Goal: Find specific page/section

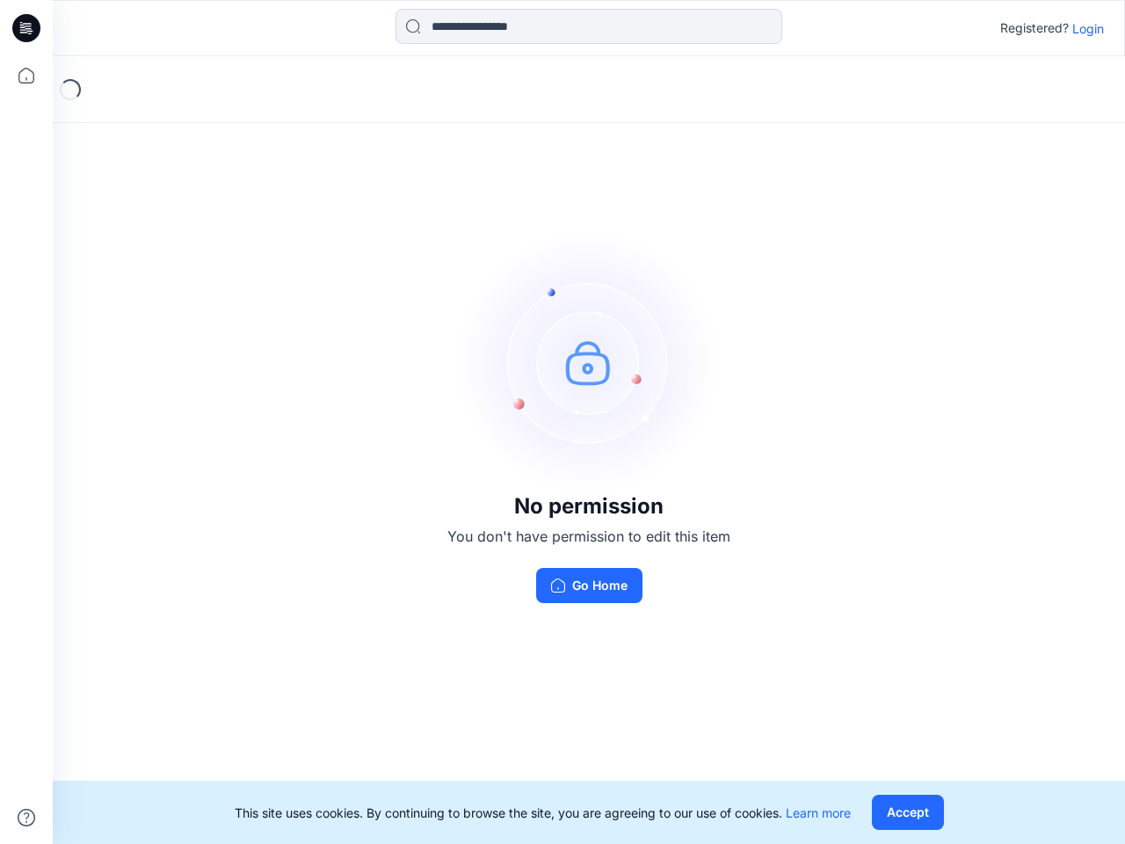
click at [562, 422] on img at bounding box center [589, 362] width 264 height 264
click at [27, 28] on icon at bounding box center [28, 28] width 7 height 1
click at [26, 76] on icon at bounding box center [26, 75] width 39 height 39
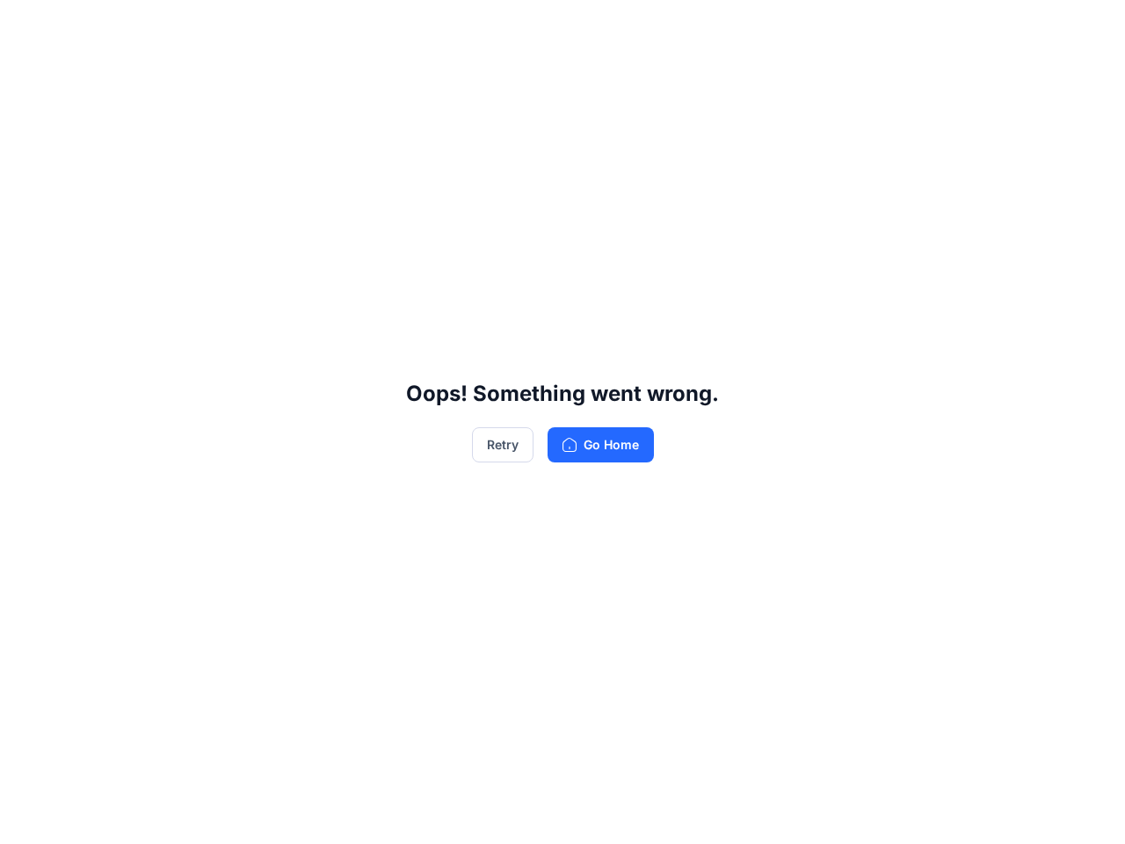
click at [26, 817] on div "Oops! Something went wrong. Retry Go Home" at bounding box center [562, 422] width 1125 height 844
click at [589, 26] on div "Oops! Something went wrong. Retry Go Home" at bounding box center [562, 422] width 1125 height 844
click at [1088, 28] on div "Oops! Something went wrong. Retry Go Home" at bounding box center [562, 422] width 1125 height 844
click at [907, 812] on div "Oops! Something went wrong. Retry Go Home" at bounding box center [562, 422] width 1125 height 844
